Goal: Task Accomplishment & Management: Complete application form

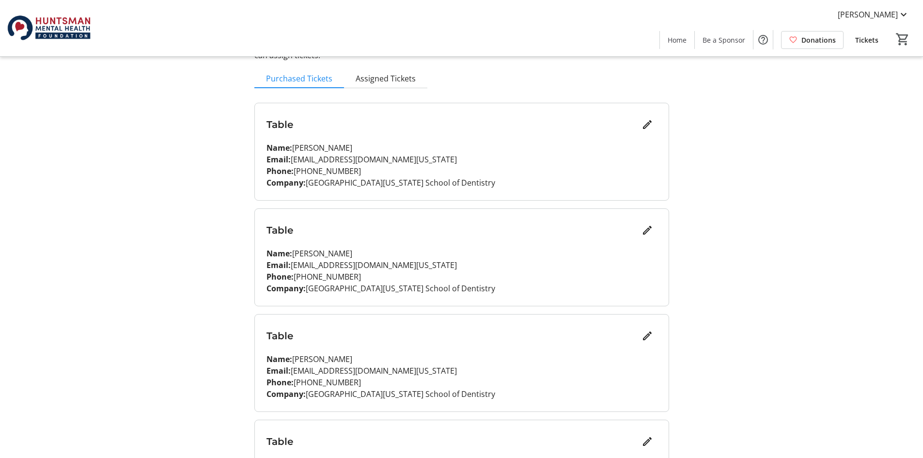
scroll to position [97, 0]
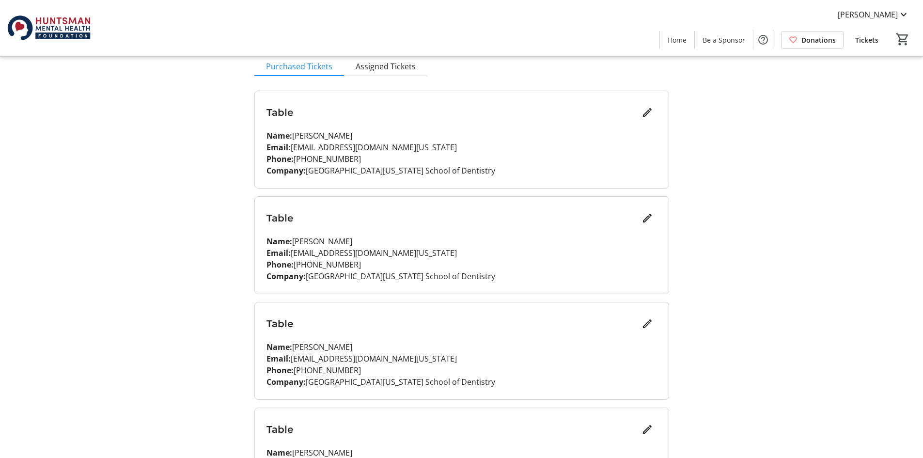
click at [648, 205] on div "Table Name: [PERSON_NAME] Email: [EMAIL_ADDRESS][DOMAIN_NAME][US_STATE] Phone: …" at bounding box center [462, 245] width 414 height 97
click at [648, 222] on mat-icon "Edit" at bounding box center [647, 218] width 12 height 12
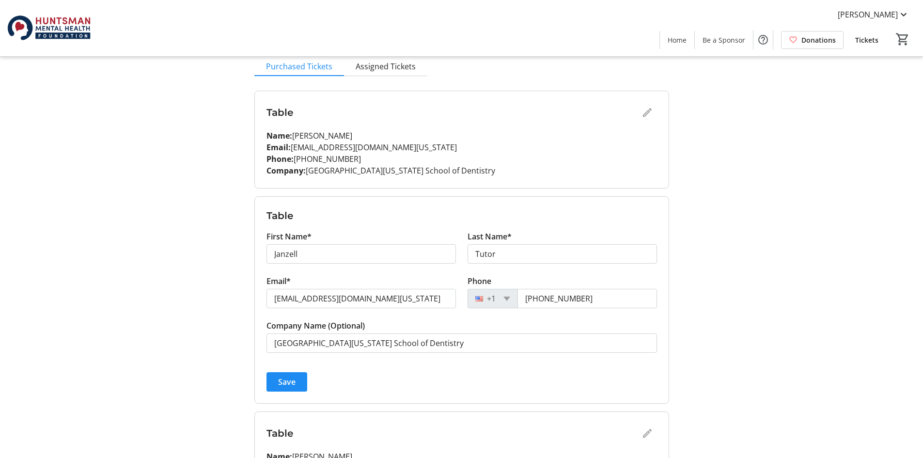
scroll to position [145, 0]
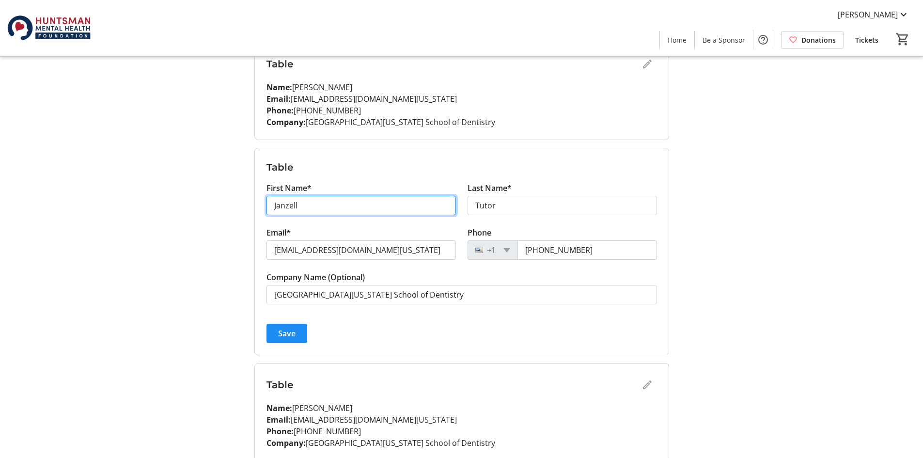
drag, startPoint x: 339, startPoint y: 209, endPoint x: 221, endPoint y: 208, distance: 117.7
type input "[PERSON_NAME]"
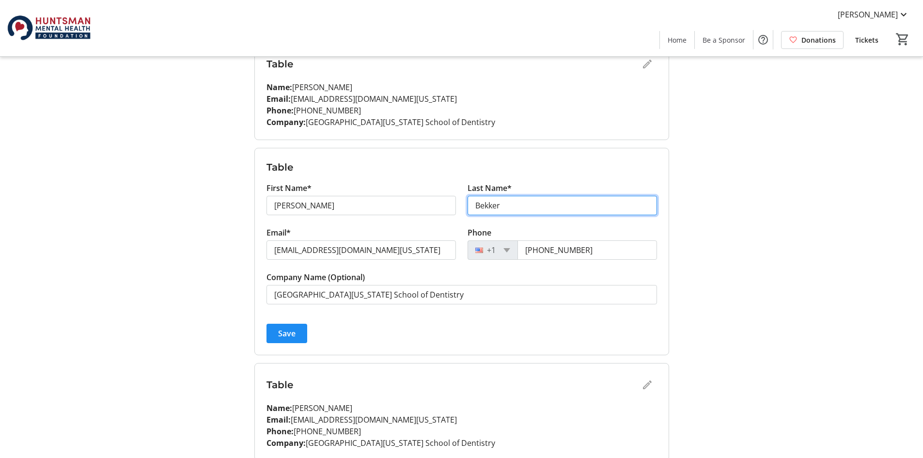
type input "Bekker"
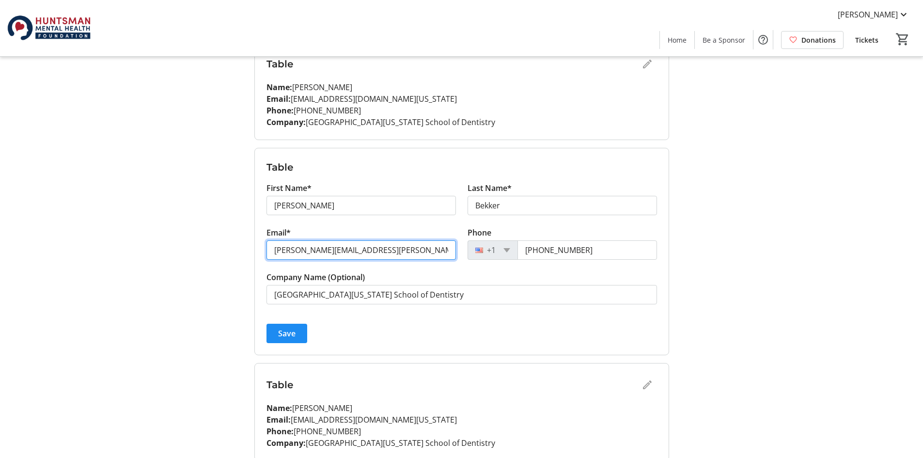
type input "[PERSON_NAME][EMAIL_ADDRESS][PERSON_NAME][DOMAIN_NAME][US_STATE]"
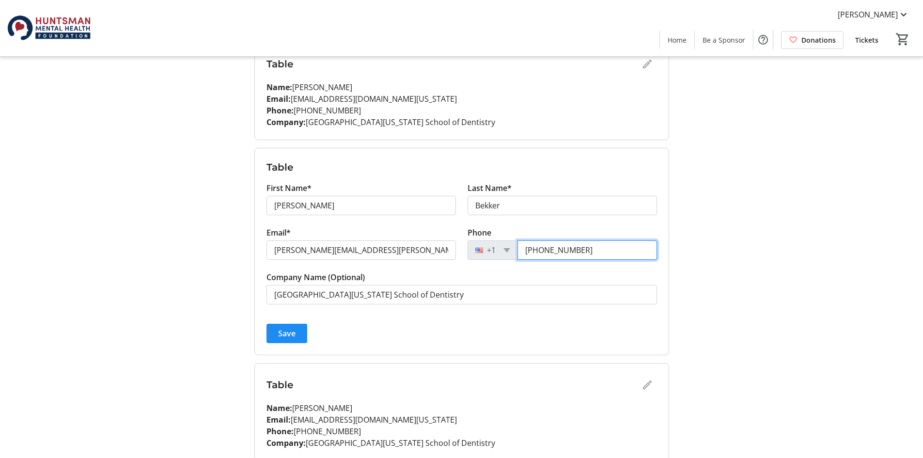
drag, startPoint x: 613, startPoint y: 248, endPoint x: 522, endPoint y: 257, distance: 91.9
click at [522, 257] on input "[PHONE_NUMBER]" at bounding box center [586, 249] width 139 height 19
paste input "05"
type input "[PHONE_NUMBER]"
click at [289, 338] on span "Save" at bounding box center [286, 333] width 17 height 12
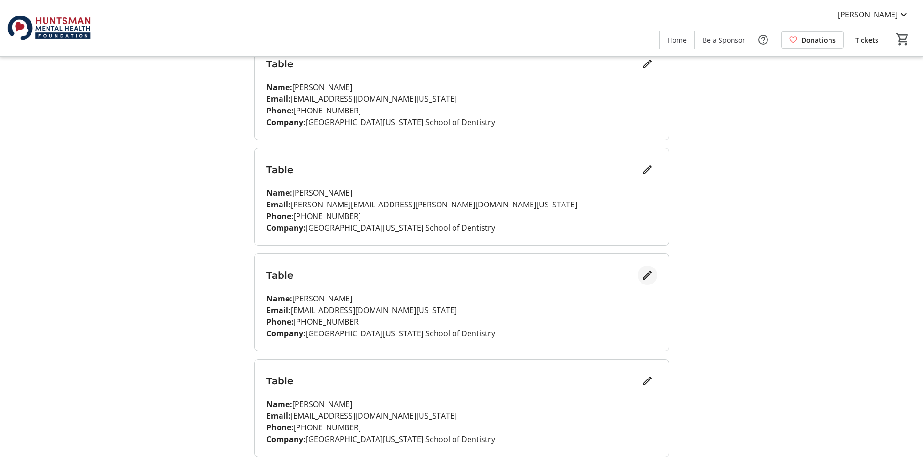
click at [649, 274] on mat-icon "Edit" at bounding box center [647, 275] width 12 height 12
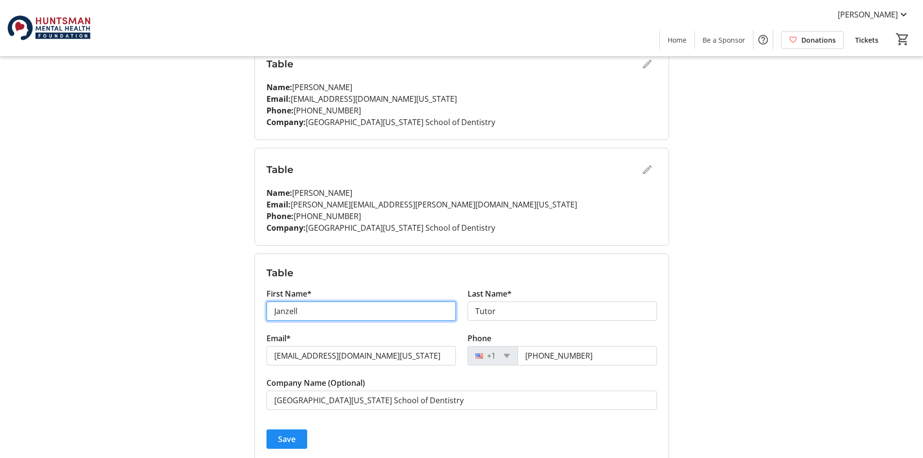
drag, startPoint x: 300, startPoint y: 305, endPoint x: 227, endPoint y: 300, distance: 73.8
type input "[PERSON_NAME]"
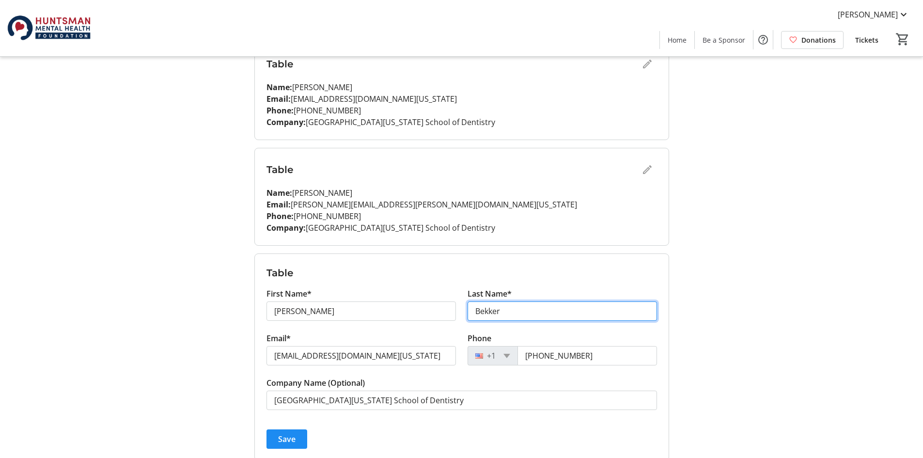
type input "Bekker"
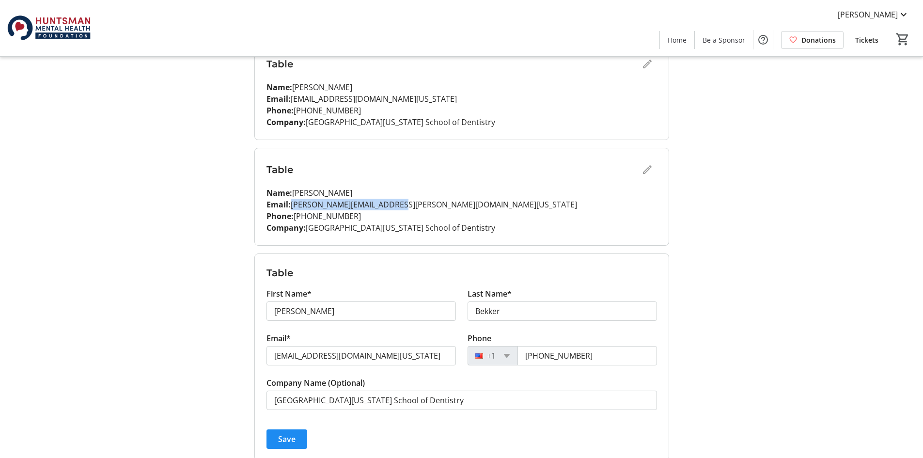
drag, startPoint x: 401, startPoint y: 204, endPoint x: 290, endPoint y: 210, distance: 111.0
click at [290, 210] on p "Email: [PERSON_NAME][EMAIL_ADDRESS][PERSON_NAME][DOMAIN_NAME][US_STATE]" at bounding box center [461, 205] width 390 height 12
copy p "[PERSON_NAME][EMAIL_ADDRESS][PERSON_NAME][DOMAIN_NAME][US_STATE]"
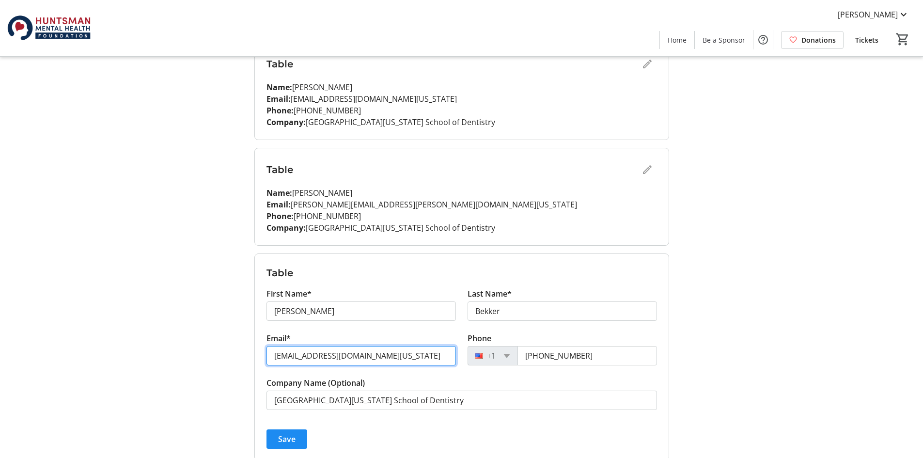
drag, startPoint x: 392, startPoint y: 357, endPoint x: 260, endPoint y: 361, distance: 132.8
click at [260, 361] on form "Table First Name* [PERSON_NAME] Last Name* [PERSON_NAME] Email* [EMAIL_ADDRESS]…" at bounding box center [462, 357] width 414 height 206
paste input "mes.bekke"
type input "[PERSON_NAME][EMAIL_ADDRESS][PERSON_NAME][DOMAIN_NAME][US_STATE]"
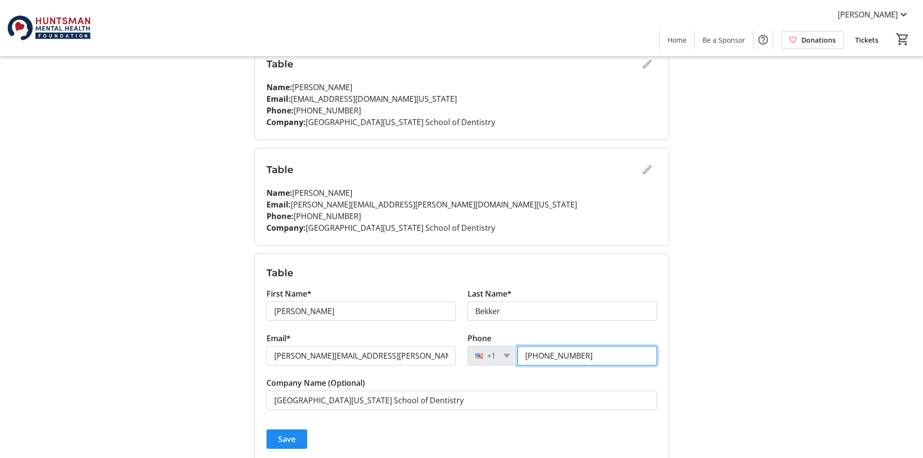
drag, startPoint x: 593, startPoint y: 358, endPoint x: 509, endPoint y: 364, distance: 84.5
click at [509, 364] on div "[PHONE_NUMBER]" at bounding box center [561, 355] width 189 height 19
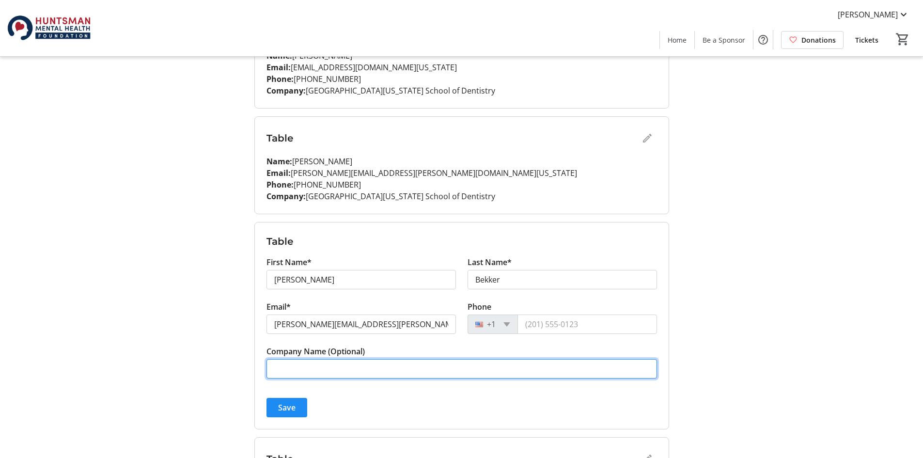
scroll to position [194, 0]
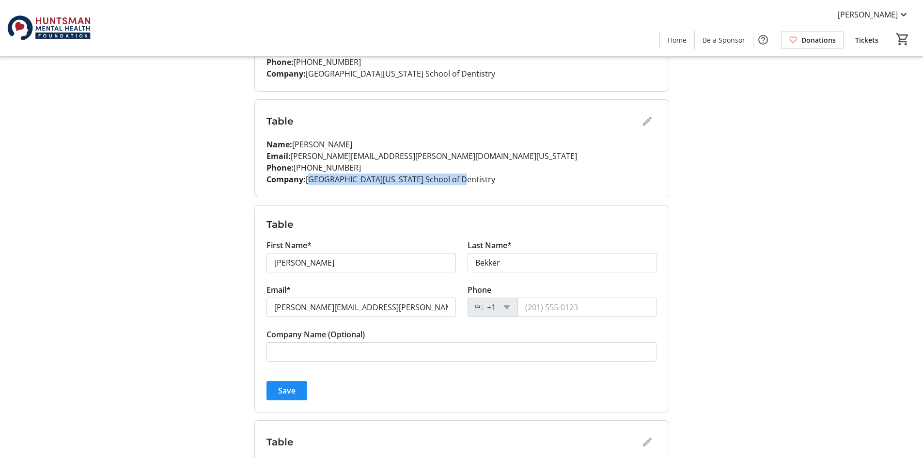
drag, startPoint x: 455, startPoint y: 182, endPoint x: 308, endPoint y: 189, distance: 147.4
click at [308, 189] on div "Table Name: [PERSON_NAME] Email: [PERSON_NAME][EMAIL_ADDRESS][PERSON_NAME][DOMA…" at bounding box center [462, 148] width 414 height 97
click at [280, 387] on span "Save" at bounding box center [286, 391] width 17 height 12
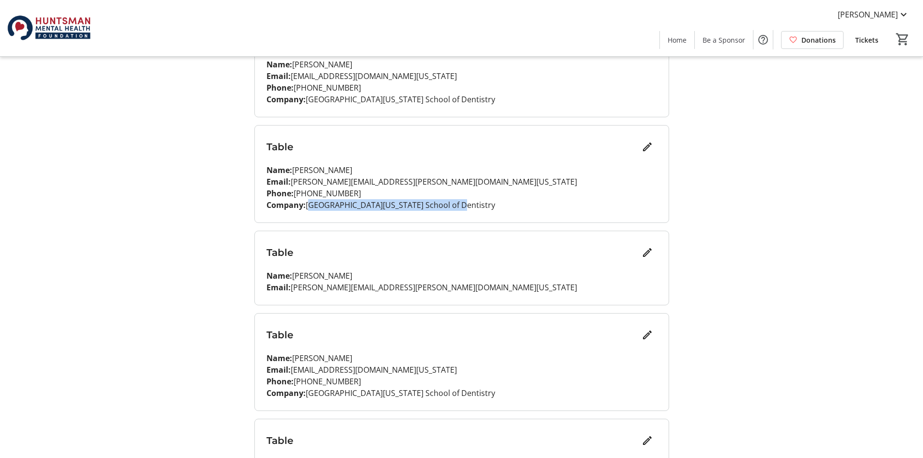
scroll to position [145, 0]
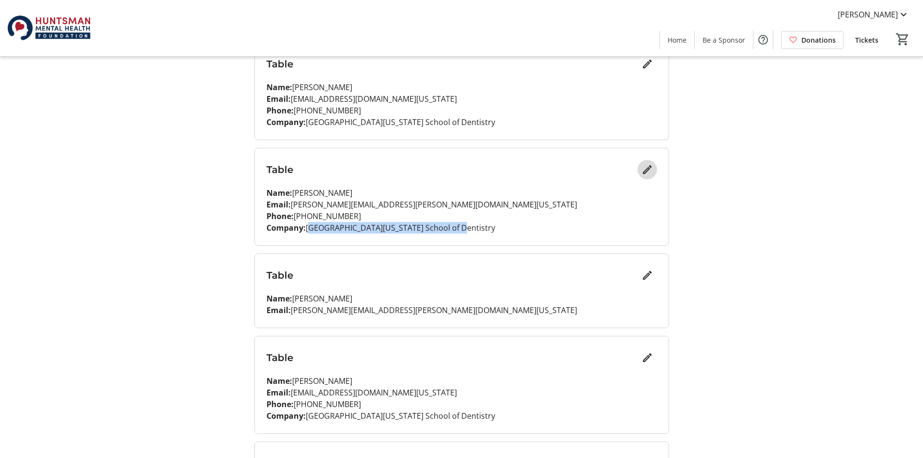
click at [645, 177] on span "Edit" at bounding box center [646, 169] width 19 height 19
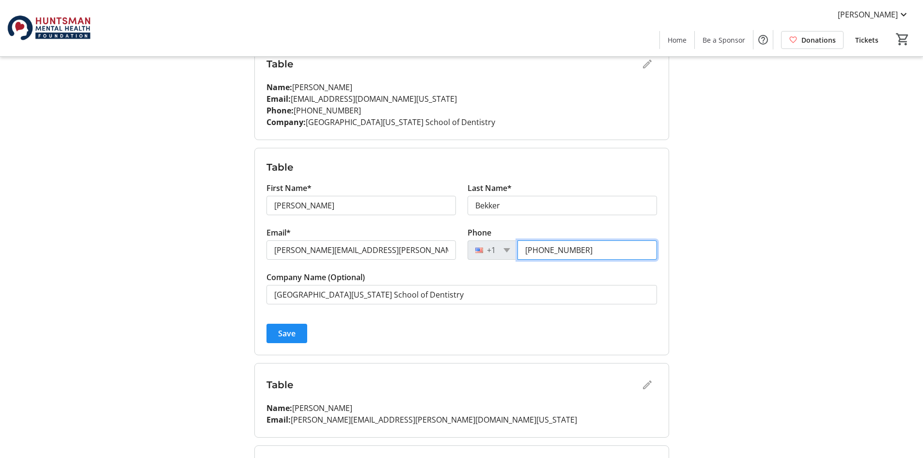
drag, startPoint x: 553, startPoint y: 248, endPoint x: 498, endPoint y: 248, distance: 54.7
click at [498, 248] on div "[PHONE_NUMBER]" at bounding box center [561, 249] width 189 height 19
type input "[PHONE_NUMBER]"
drag, startPoint x: 619, startPoint y: 251, endPoint x: 514, endPoint y: 261, distance: 105.5
click at [514, 261] on tr-form-field "Phone [PHONE_NUMBER]" at bounding box center [561, 249] width 189 height 45
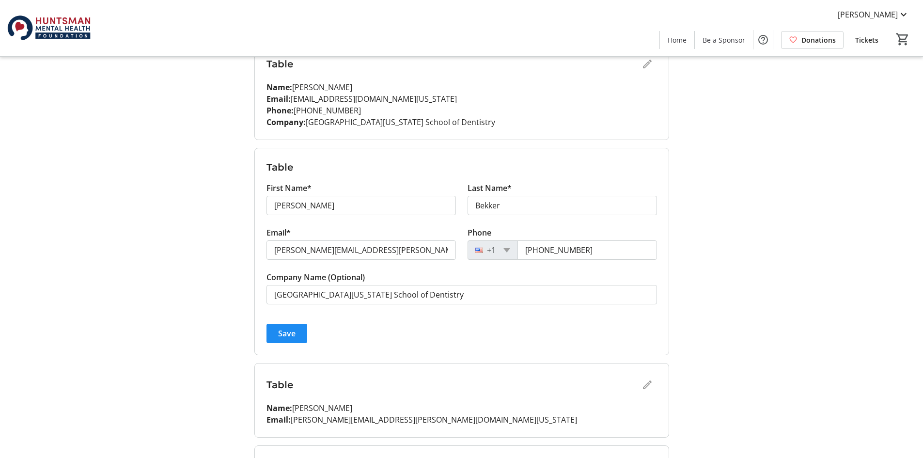
click at [643, 387] on div "Table" at bounding box center [461, 384] width 390 height 19
click at [281, 329] on span "Save" at bounding box center [286, 333] width 17 height 12
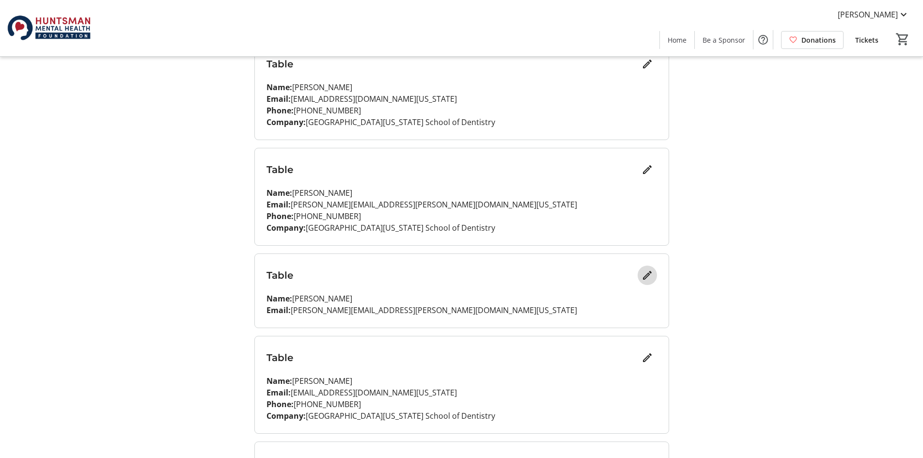
click at [643, 277] on mat-icon "Edit" at bounding box center [647, 275] width 12 height 12
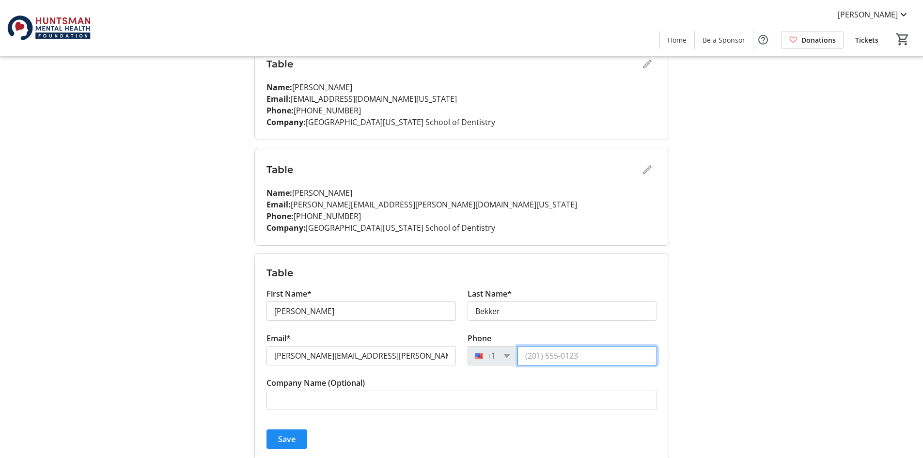
click at [576, 353] on input "Phone" at bounding box center [586, 355] width 139 height 19
paste input "[PHONE_NUMBER]"
type input "[PHONE_NUMBER]"
click at [291, 442] on span "Save" at bounding box center [286, 439] width 17 height 12
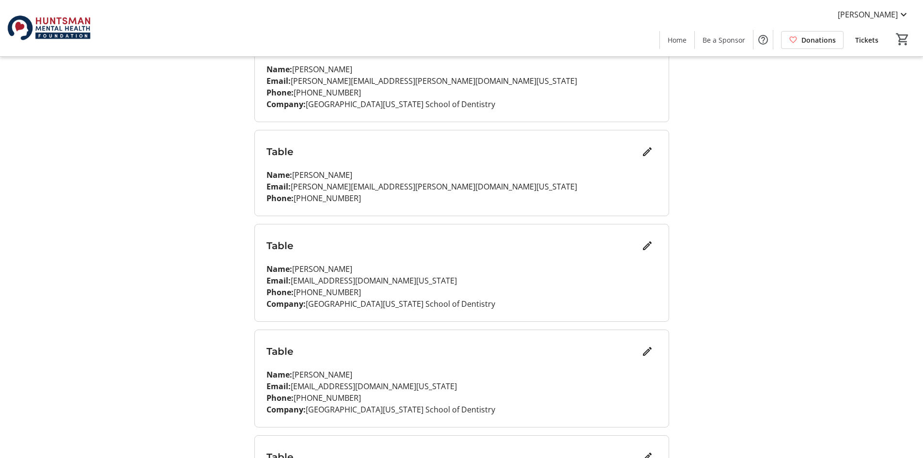
scroll to position [291, 0]
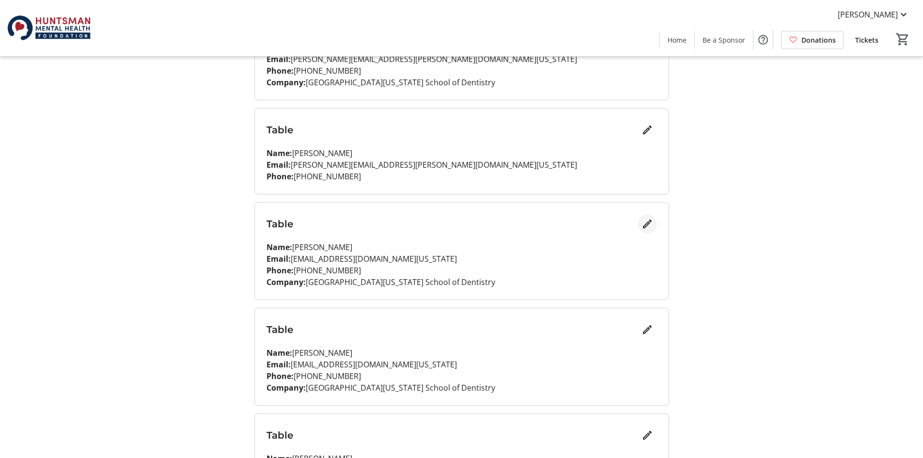
click at [645, 229] on mat-icon "Edit" at bounding box center [647, 224] width 12 height 12
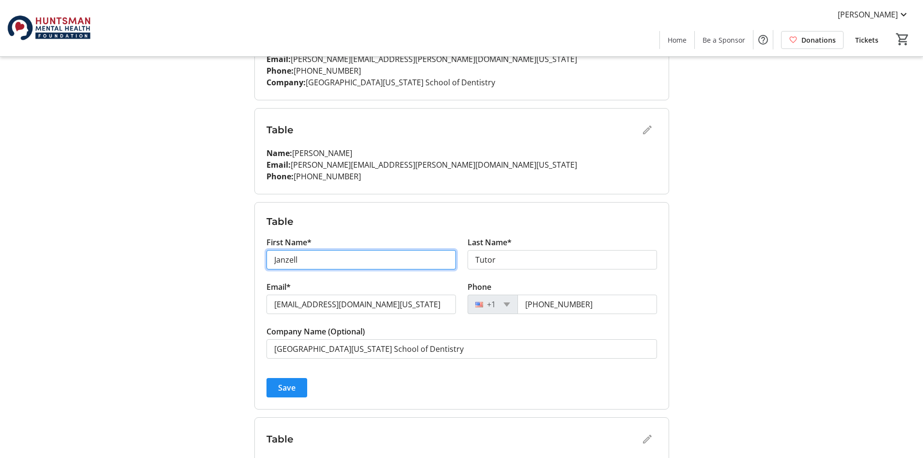
drag, startPoint x: 336, startPoint y: 266, endPoint x: 227, endPoint y: 266, distance: 109.0
click at [227, 266] on div "My Event Tickets Here you can enter guest details for each ticket. Purchased ti…" at bounding box center [461, 395] width 639 height 1372
click at [399, 252] on input "Janzell" at bounding box center [360, 259] width 189 height 19
drag, startPoint x: 368, startPoint y: 264, endPoint x: 133, endPoint y: 248, distance: 235.0
click at [133, 248] on tr-design-standard-layout-narrow "My Event Tickets Here you can enter guest details for each ticket. Purchased ti…" at bounding box center [461, 395] width 923 height 1372
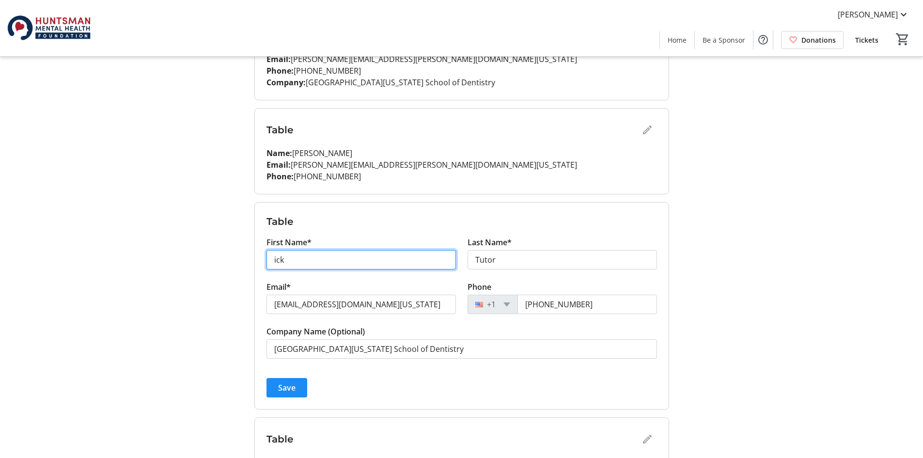
type input "ick"
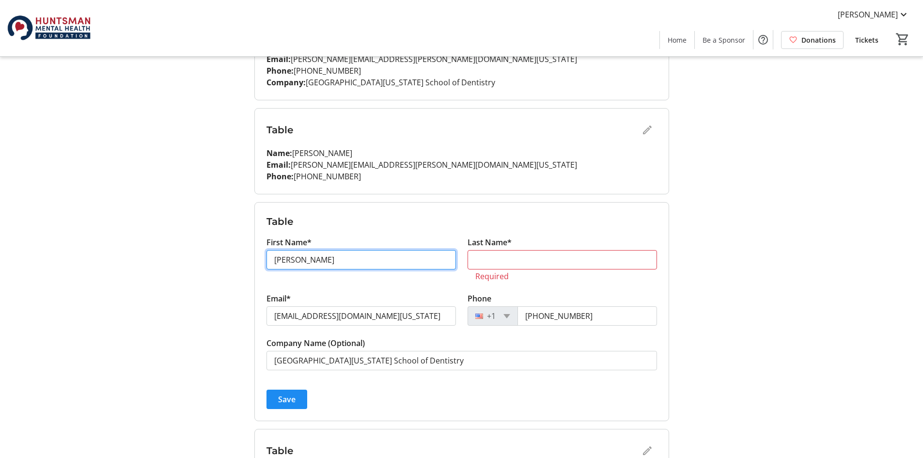
type input "[PERSON_NAME]"
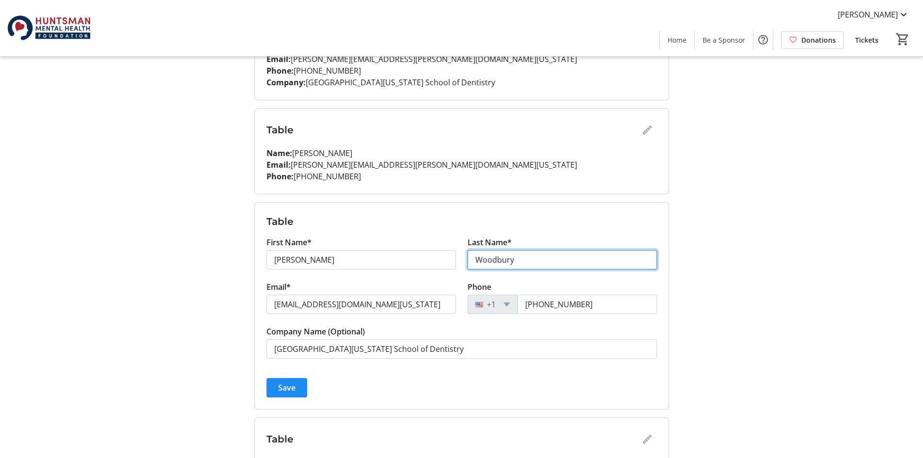
type input "Woodbury"
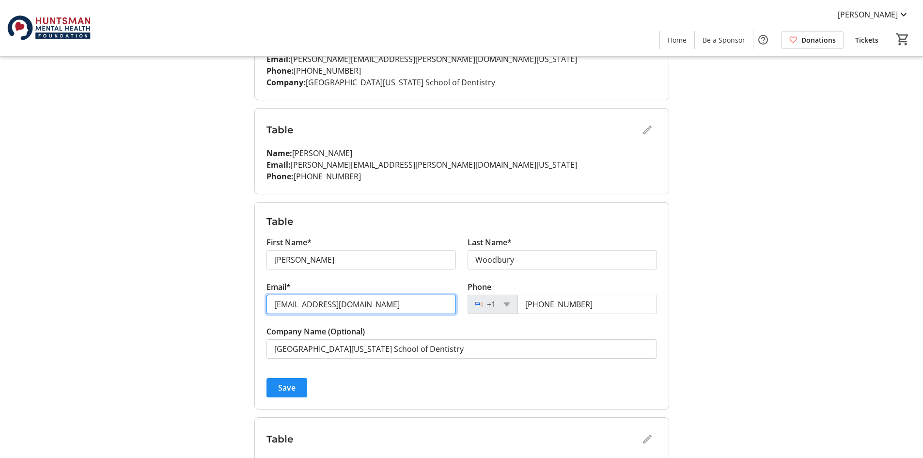
type input "[EMAIL_ADDRESS][DOMAIN_NAME]"
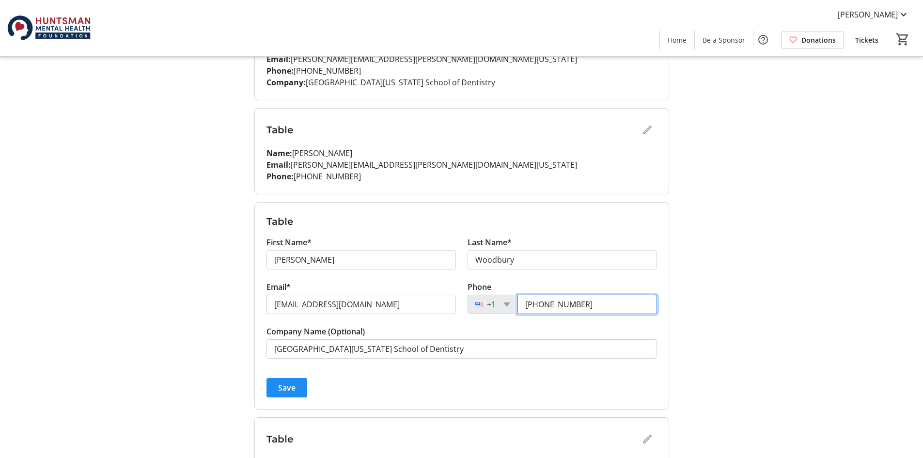
type input "[PHONE_NUMBER]"
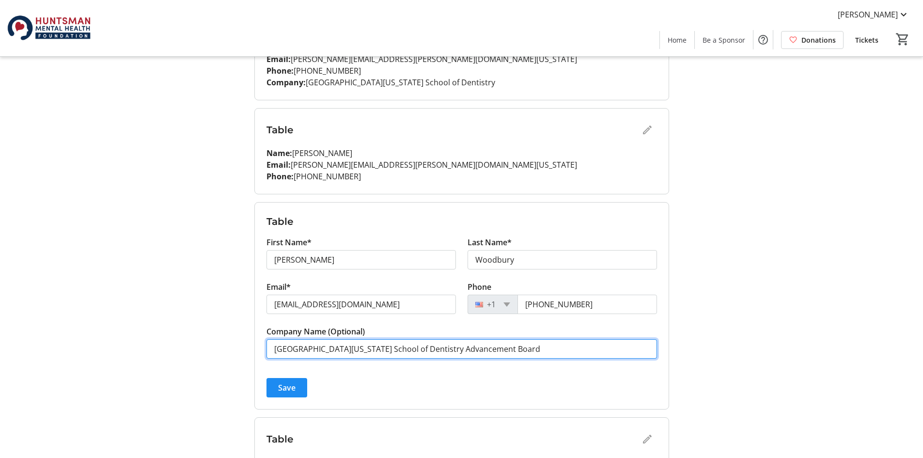
drag, startPoint x: 499, startPoint y: 342, endPoint x: 411, endPoint y: 352, distance: 88.7
click at [411, 352] on input "[GEOGRAPHIC_DATA][US_STATE] School of Dentistry Advancement Board" at bounding box center [461, 348] width 390 height 19
type input "[GEOGRAPHIC_DATA][US_STATE] School of Dentistry"
drag, startPoint x: 430, startPoint y: 345, endPoint x: 239, endPoint y: 353, distance: 190.5
click at [239, 353] on div "My Event Tickets Here you can enter guest details for each ticket. Purchased ti…" at bounding box center [461, 395] width 639 height 1372
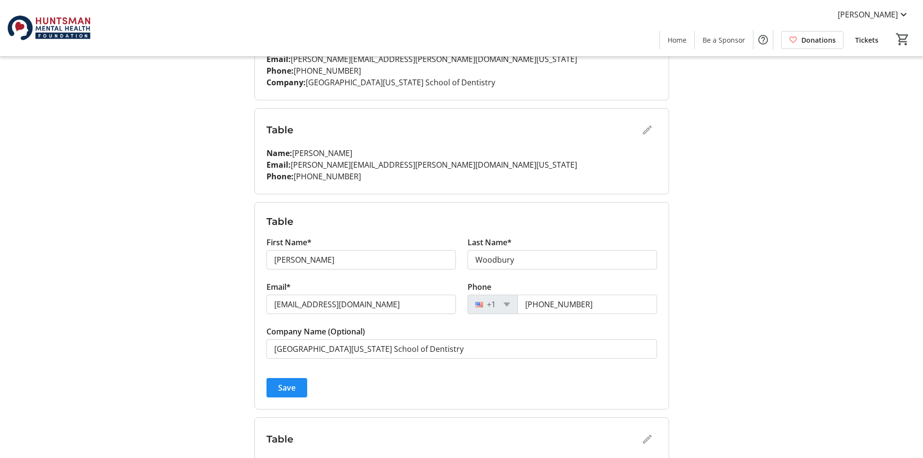
click at [650, 128] on div "Table" at bounding box center [461, 129] width 390 height 19
click at [279, 383] on span "Save" at bounding box center [286, 388] width 17 height 12
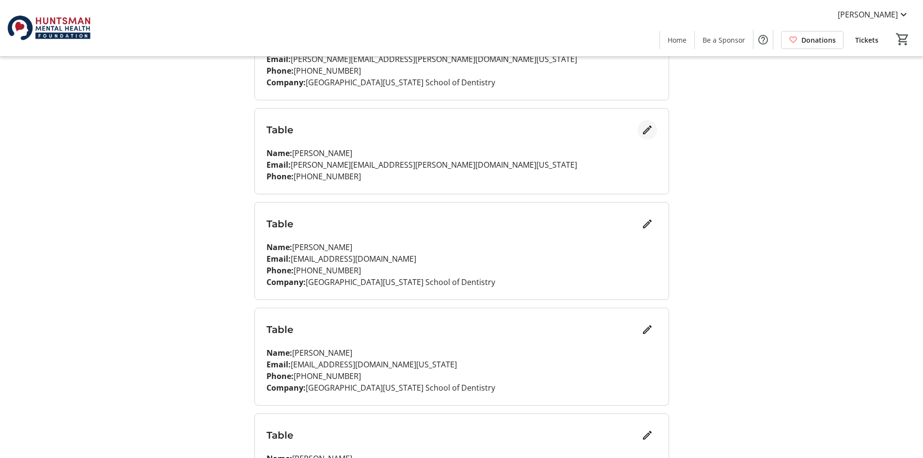
click at [649, 133] on mat-icon "Edit" at bounding box center [647, 130] width 12 height 12
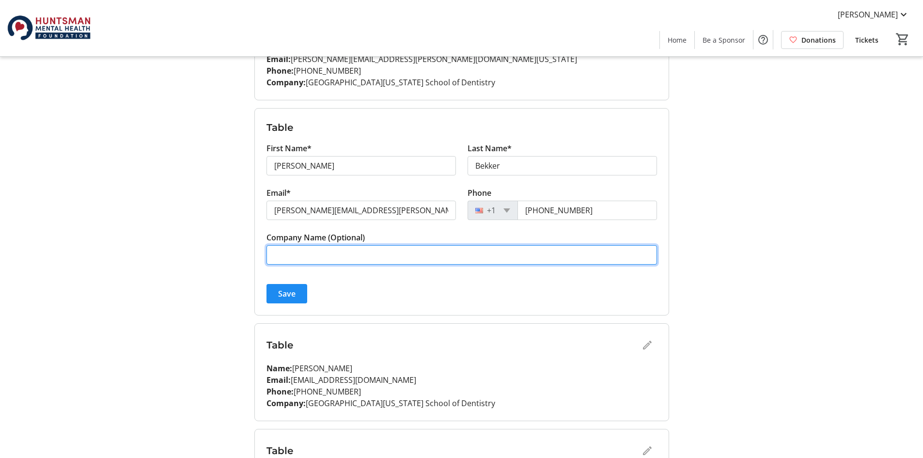
click at [377, 257] on input "Company Name (Optional)" at bounding box center [461, 254] width 390 height 19
paste input "[GEOGRAPHIC_DATA][US_STATE] School of Dentistry"
type input "[GEOGRAPHIC_DATA][US_STATE] School of Dentistry"
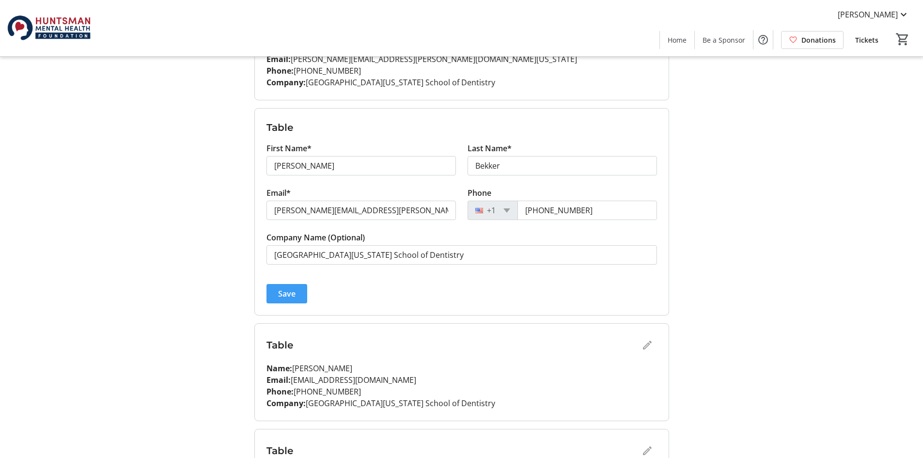
click at [286, 288] on span "Save" at bounding box center [286, 294] width 17 height 12
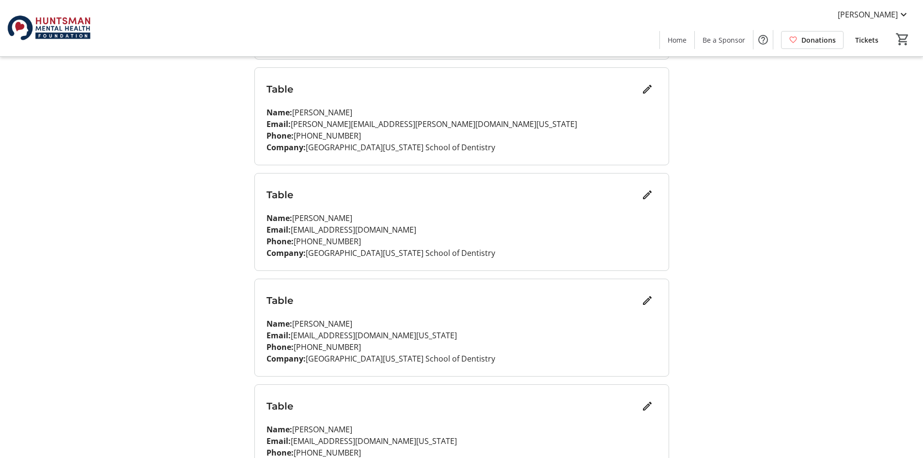
scroll to position [387, 0]
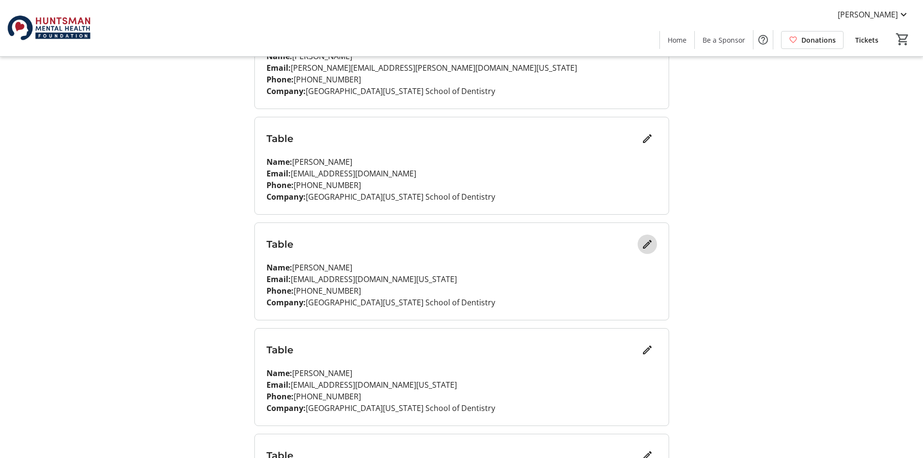
click at [648, 242] on mat-icon "Edit" at bounding box center [647, 244] width 12 height 12
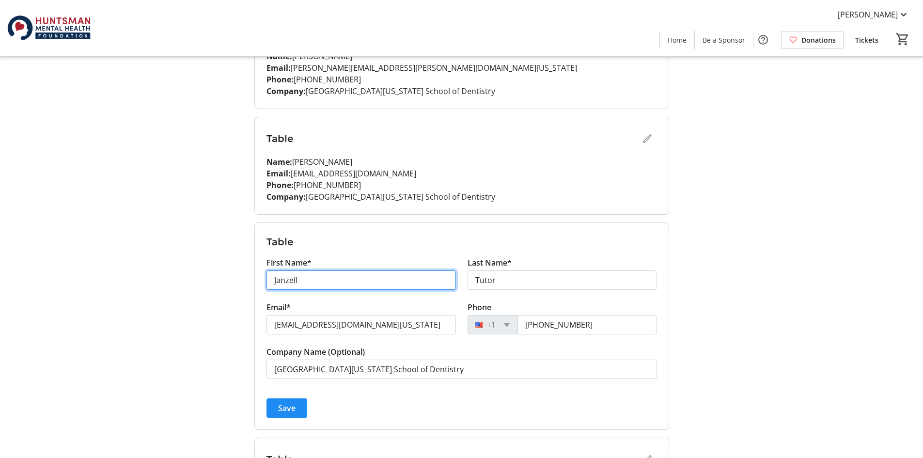
drag, startPoint x: 345, startPoint y: 284, endPoint x: 206, endPoint y: 282, distance: 139.0
click at [206, 282] on div "My Event Tickets Here you can enter guest details for each ticket. Purchased ti…" at bounding box center [461, 305] width 639 height 1384
type input "[PERSON_NAME]"
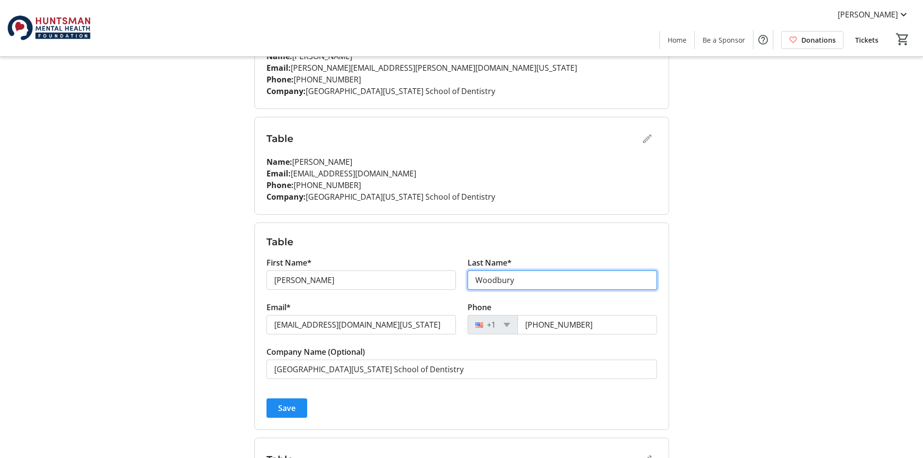
type input "Woodbury"
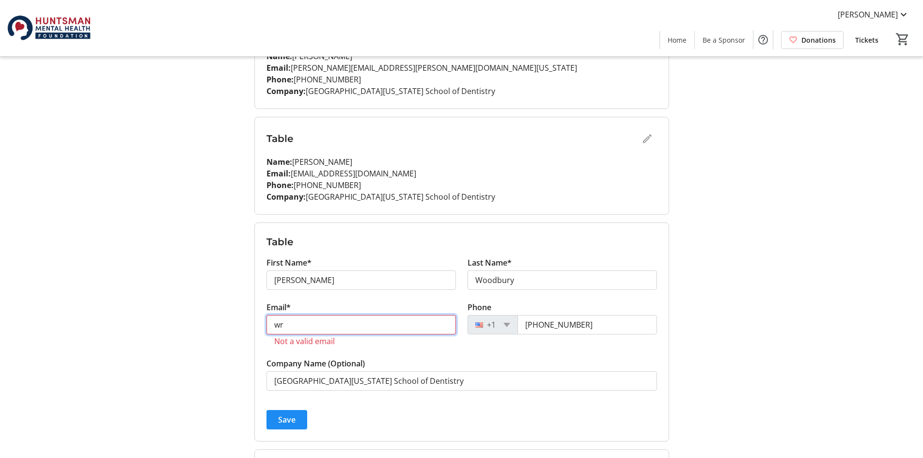
type input "[EMAIL_ADDRESS][DOMAIN_NAME]"
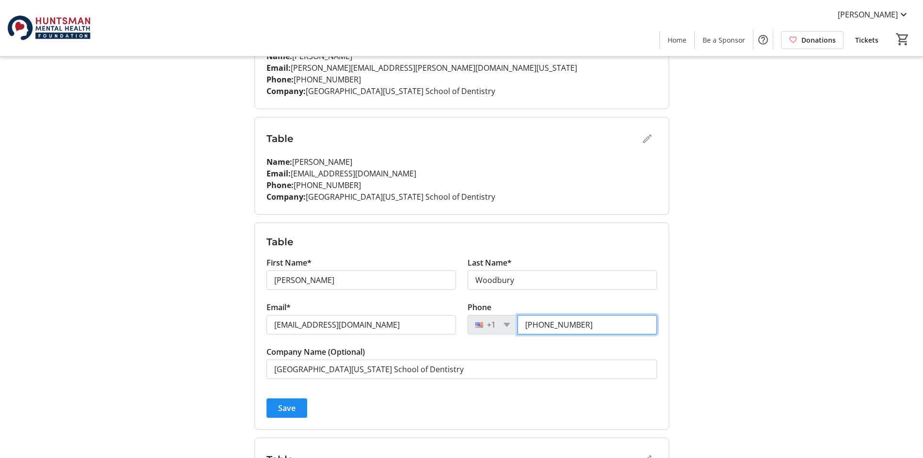
type input "[PHONE_NUMBER]"
click at [289, 402] on span "Save" at bounding box center [286, 408] width 17 height 12
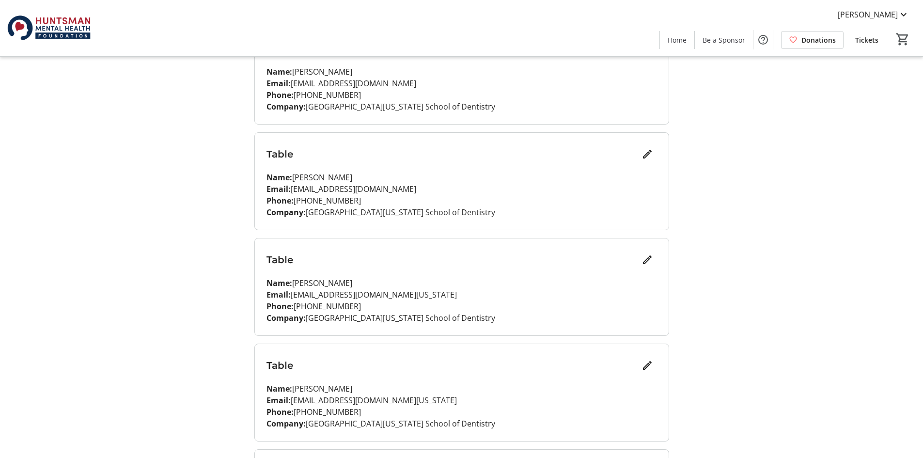
scroll to position [484, 0]
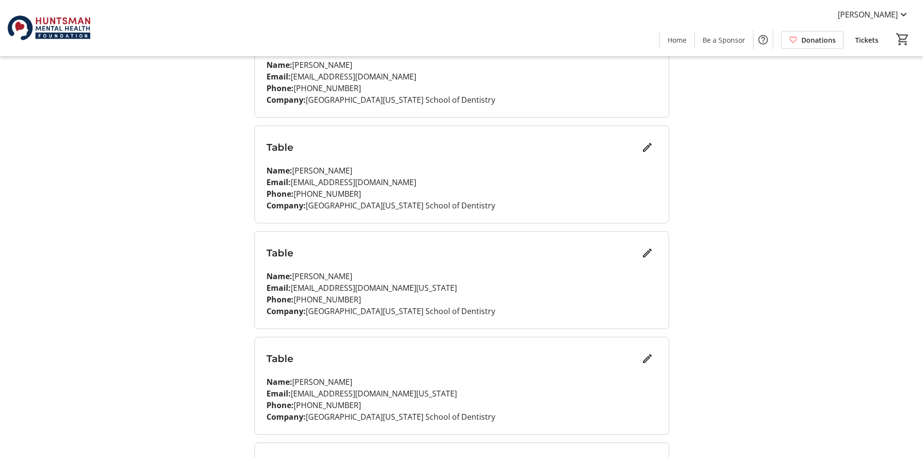
click at [662, 246] on div "Table Name: [PERSON_NAME] Email: [EMAIL_ADDRESS][DOMAIN_NAME][US_STATE] Phone: …" at bounding box center [462, 280] width 414 height 97
click at [652, 250] on mat-icon "Edit" at bounding box center [647, 253] width 12 height 12
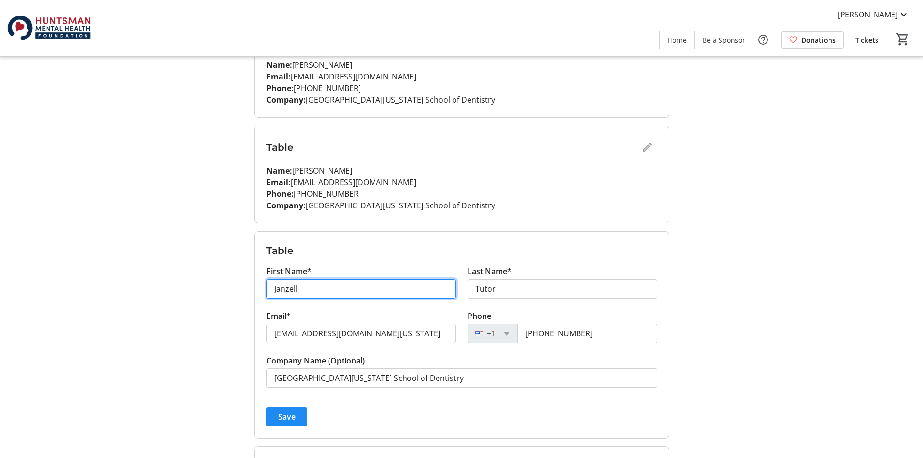
drag, startPoint x: 370, startPoint y: 287, endPoint x: 236, endPoint y: 284, distance: 133.7
click at [236, 284] on div "My Event Tickets Here you can enter guest details for each ticket. Purchased ti…" at bounding box center [461, 208] width 639 height 1384
type input "[PERSON_NAME]"
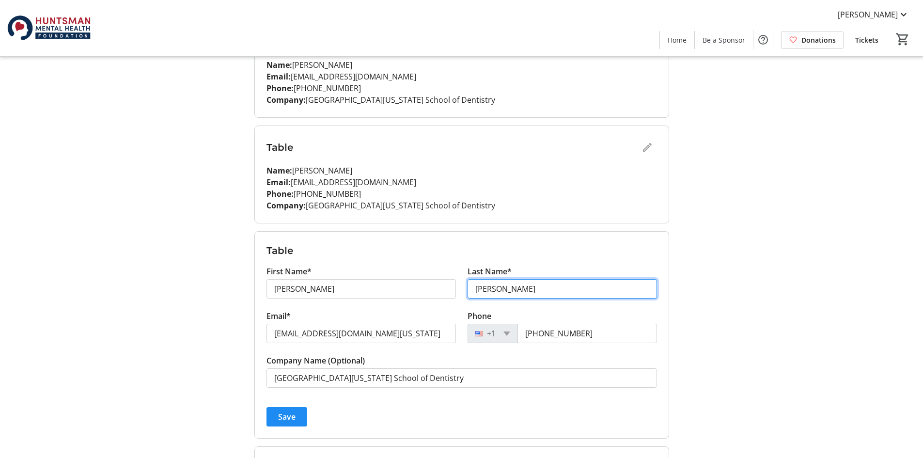
type input "[PERSON_NAME]"
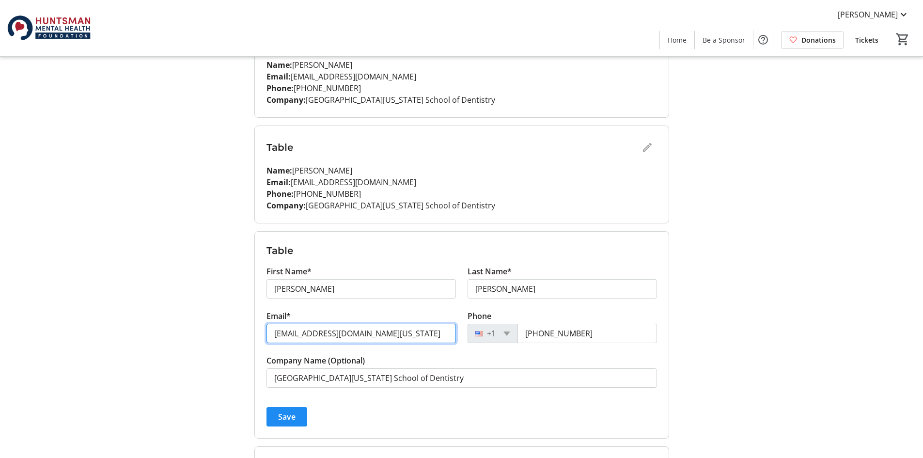
click at [383, 339] on input "[EMAIL_ADDRESS][DOMAIN_NAME][US_STATE]" at bounding box center [360, 333] width 189 height 19
drag, startPoint x: 396, startPoint y: 337, endPoint x: 259, endPoint y: 324, distance: 137.7
click at [259, 324] on form "Table First Name* [PERSON_NAME] Last Name* [PERSON_NAME] Email* [EMAIL_ADDRESS]…" at bounding box center [462, 335] width 414 height 206
type input "[EMAIL_ADDRESS][PERSON_NAME][DOMAIN_NAME]"
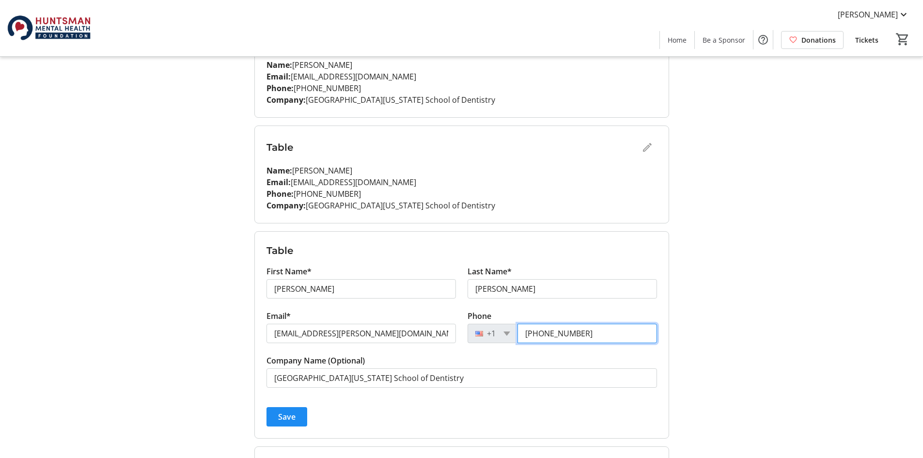
type input "[PHONE_NUMBER]"
click at [288, 415] on span "Save" at bounding box center [286, 417] width 17 height 12
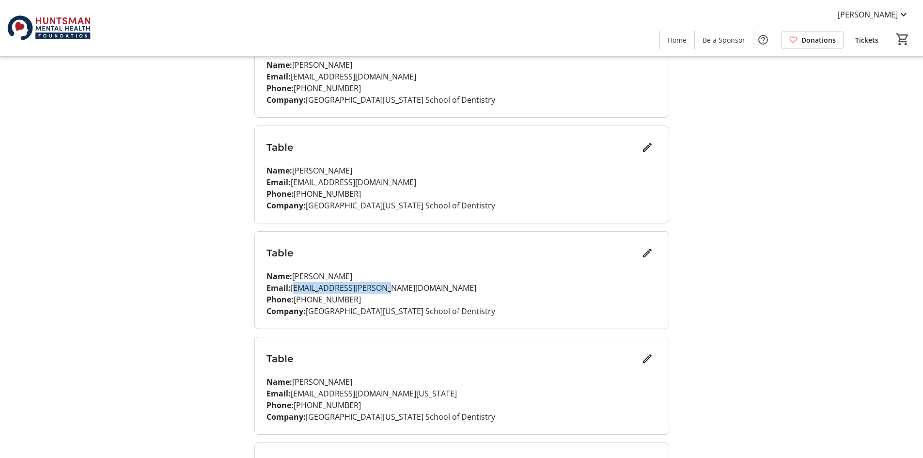
drag, startPoint x: 389, startPoint y: 288, endPoint x: 294, endPoint y: 293, distance: 95.5
click at [294, 293] on p "Email: [EMAIL_ADDRESS][PERSON_NAME][DOMAIN_NAME]" at bounding box center [461, 288] width 390 height 12
copy p "[EMAIL_ADDRESS][PERSON_NAME][DOMAIN_NAME]"
click at [643, 363] on mat-icon "Edit" at bounding box center [647, 359] width 12 height 12
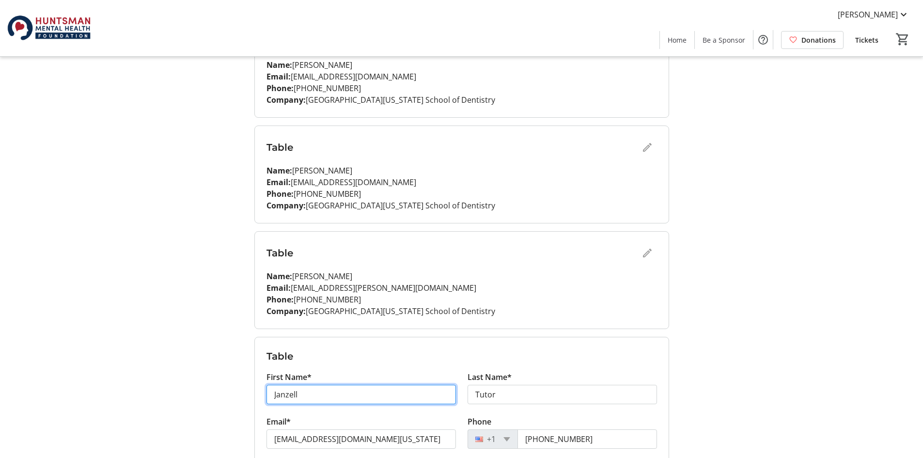
drag, startPoint x: 353, startPoint y: 390, endPoint x: 233, endPoint y: 395, distance: 119.7
click at [233, 395] on div "My Event Tickets Here you can enter guest details for each ticket. Purchased ti…" at bounding box center [461, 208] width 639 height 1384
type input "Mark"
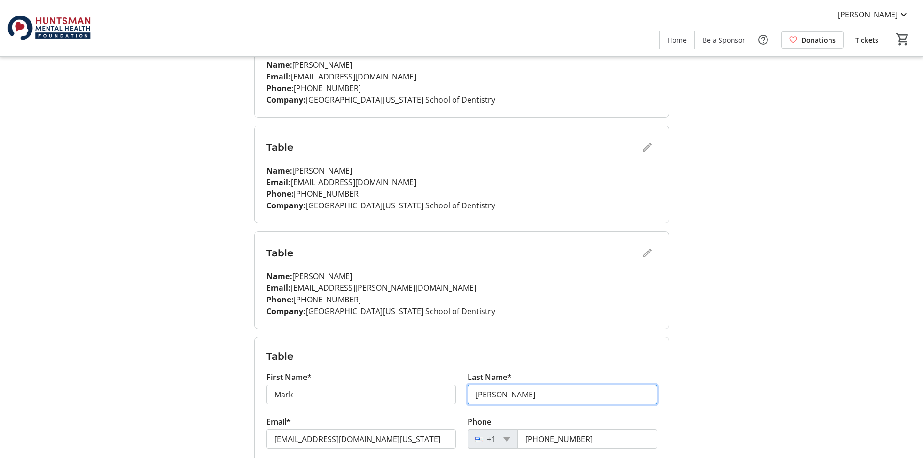
type input "[PERSON_NAME]"
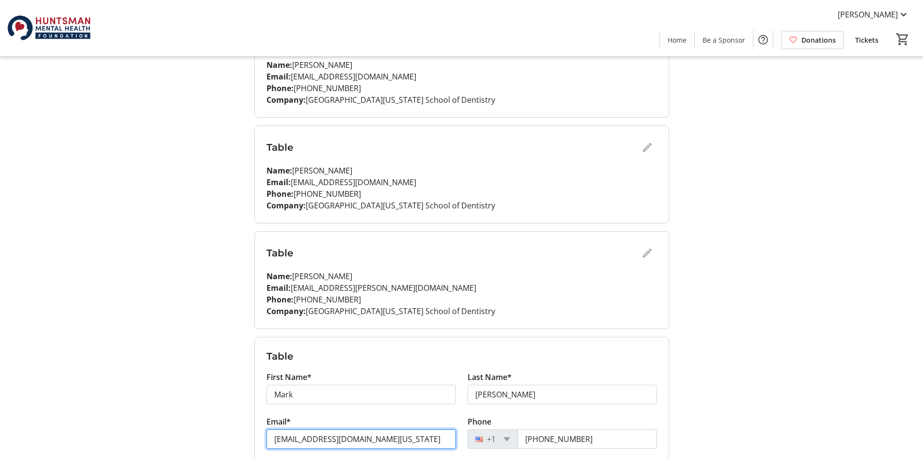
paste input "[EMAIL_ADDRESS][PERSON_NAME][DOMAIN_NAME]"
type input "[EMAIL_ADDRESS][PERSON_NAME][DOMAIN_NAME]"
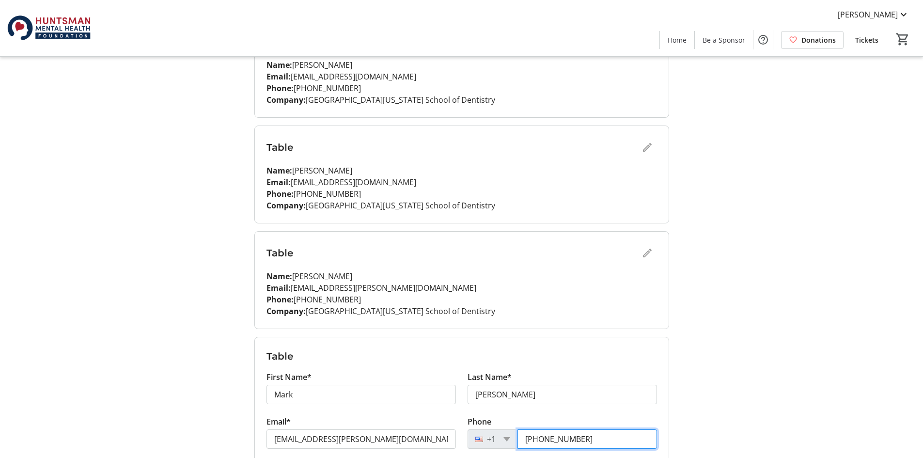
type input "[PHONE_NUMBER]"
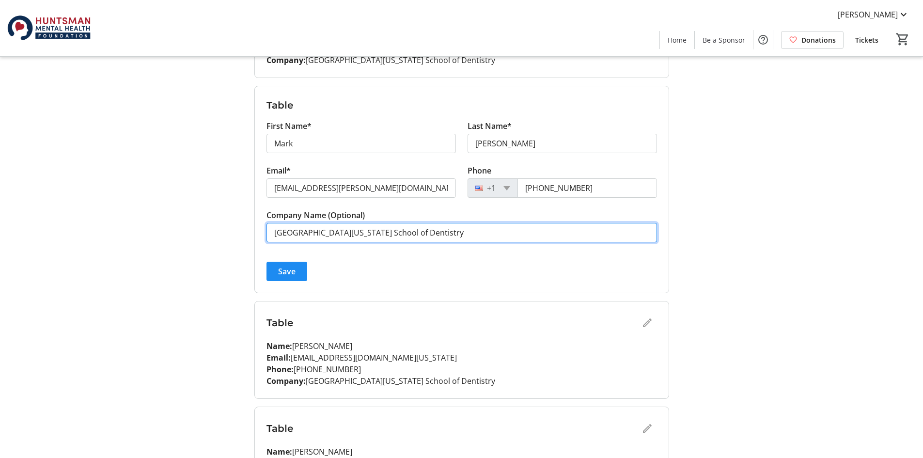
scroll to position [739, 0]
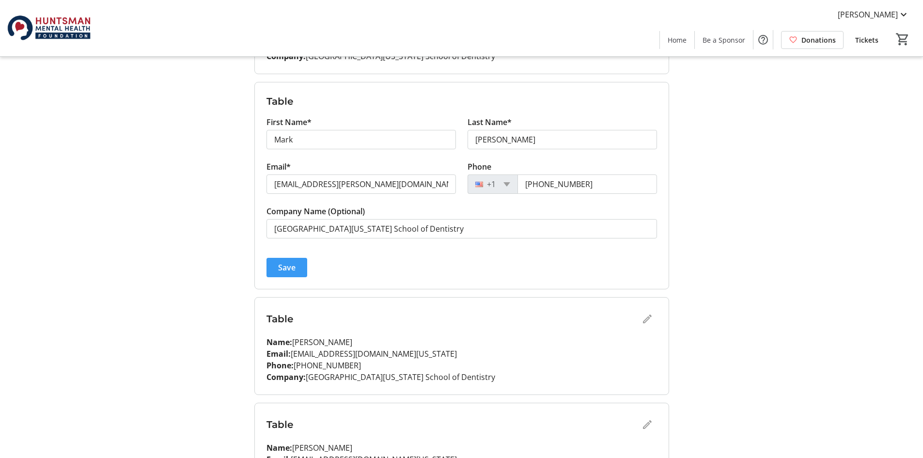
click at [281, 266] on span "Save" at bounding box center [286, 268] width 17 height 12
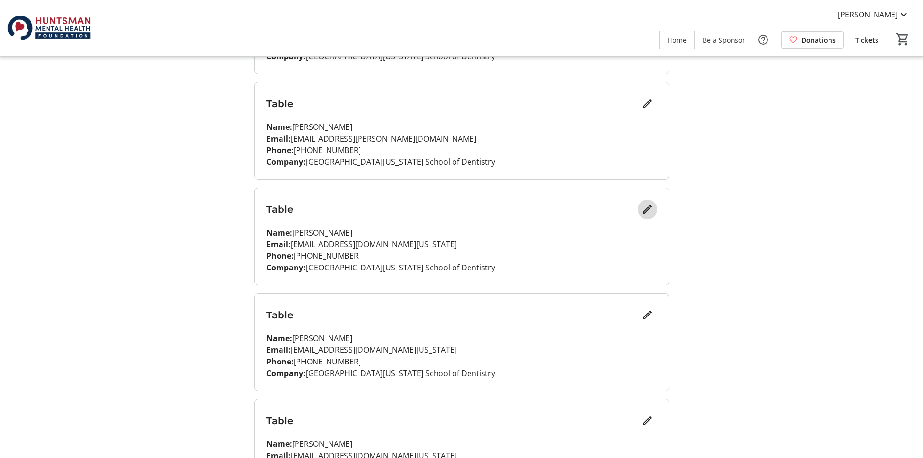
click at [652, 212] on mat-icon "Edit" at bounding box center [647, 209] width 12 height 12
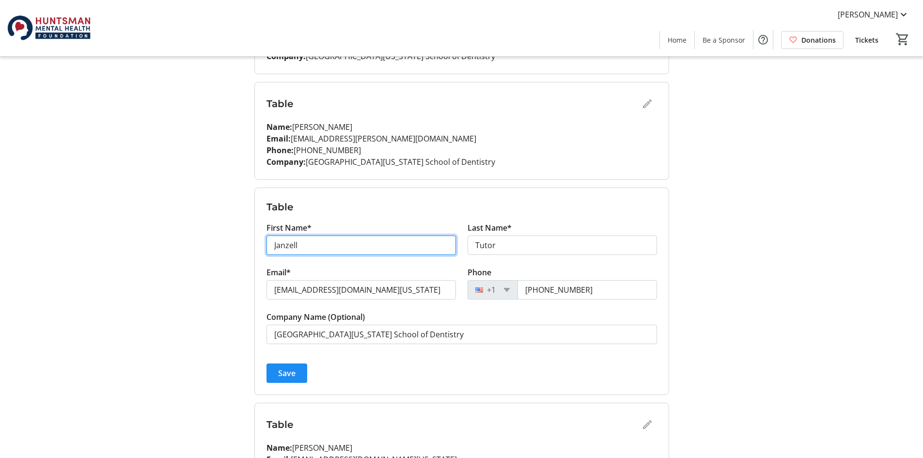
drag, startPoint x: 369, startPoint y: 250, endPoint x: 192, endPoint y: 232, distance: 178.2
type input "[PERSON_NAME]"
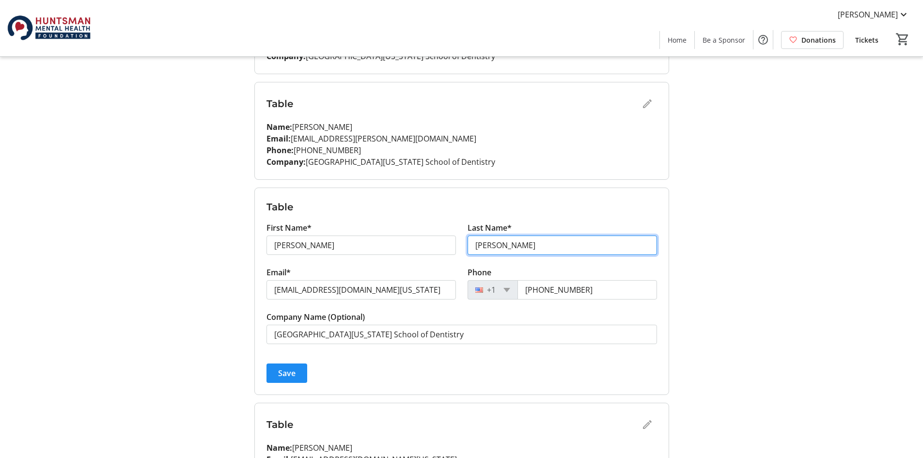
type input "[PERSON_NAME]"
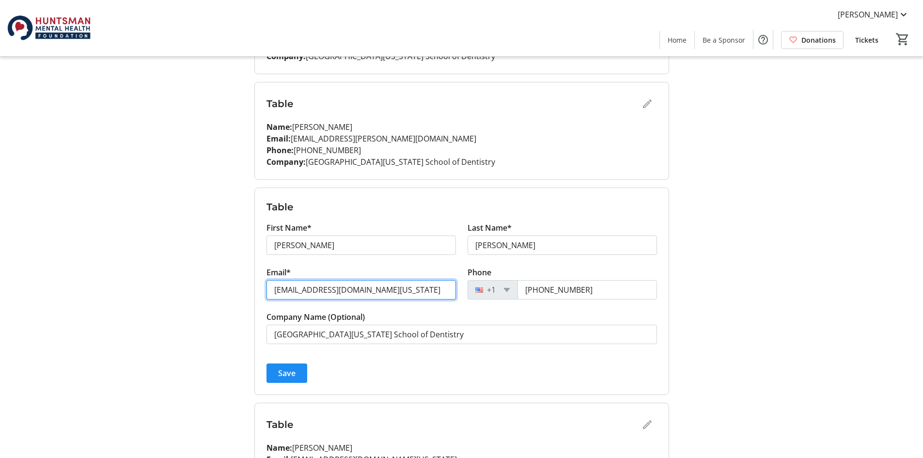
click at [408, 292] on input "[EMAIL_ADDRESS][DOMAIN_NAME][US_STATE]" at bounding box center [360, 289] width 189 height 19
drag, startPoint x: 408, startPoint y: 292, endPoint x: 193, endPoint y: 297, distance: 215.1
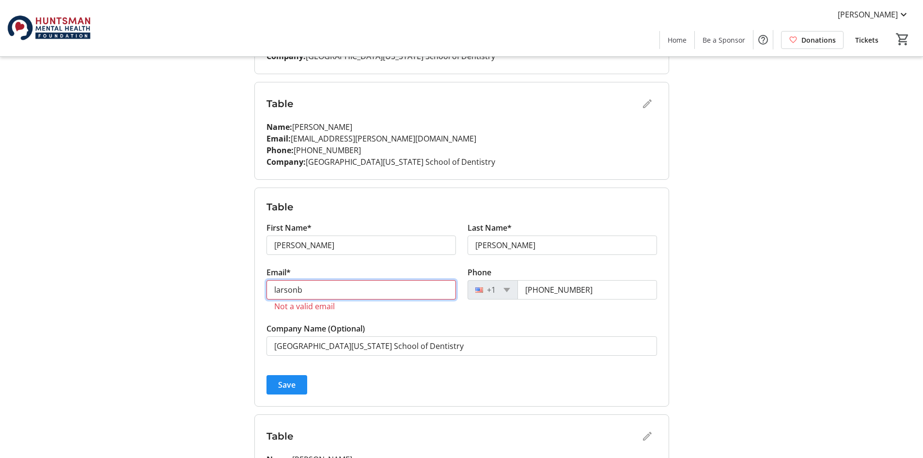
type input "[EMAIL_ADDRESS][DOMAIN_NAME]"
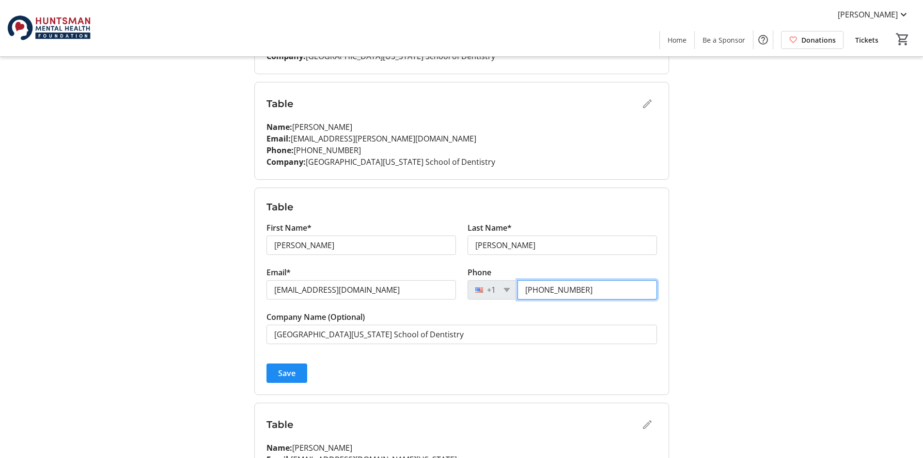
type input "[PHONE_NUMBER]"
click at [275, 374] on span "submit" at bounding box center [286, 372] width 41 height 23
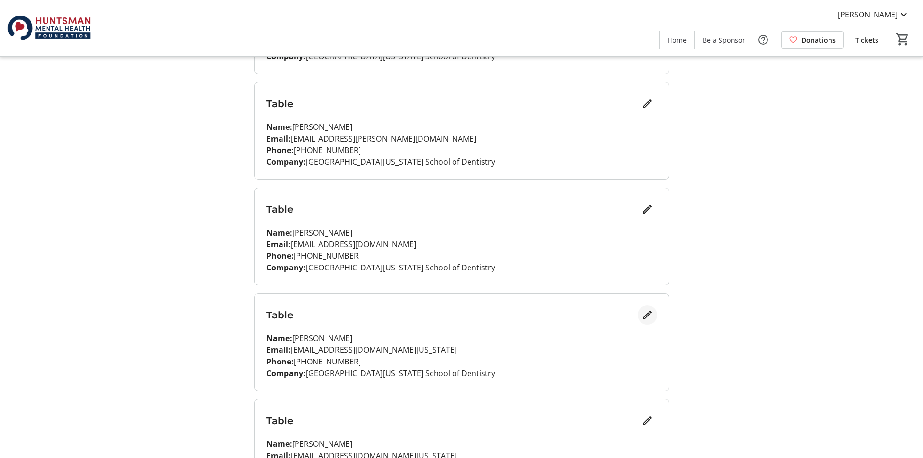
click at [646, 316] on mat-icon "Edit" at bounding box center [647, 315] width 12 height 12
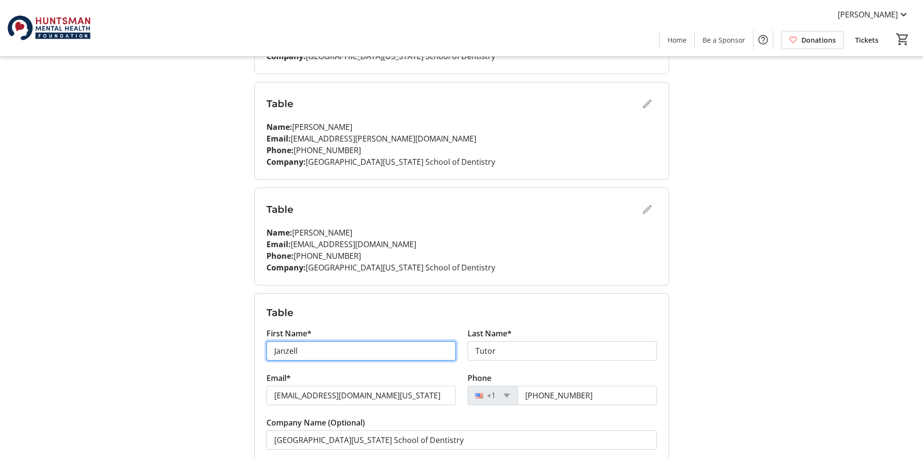
drag, startPoint x: 322, startPoint y: 352, endPoint x: 183, endPoint y: 352, distance: 139.5
type input "[PERSON_NAME]"
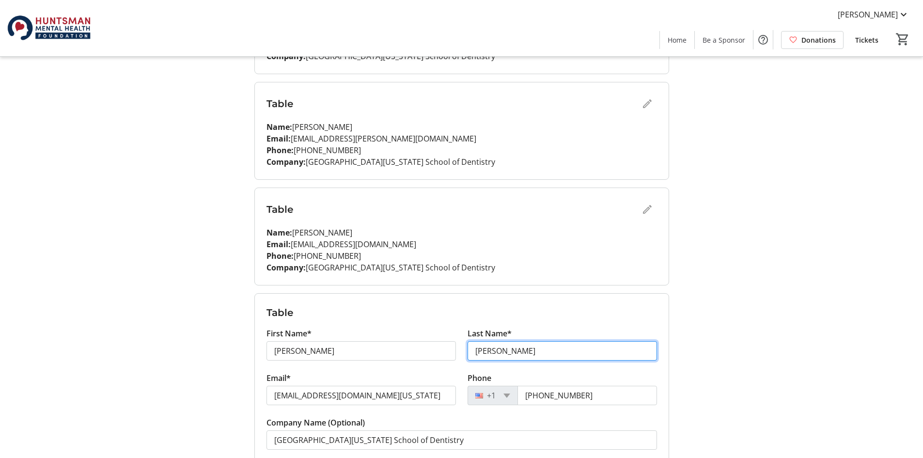
type input "[PERSON_NAME]"
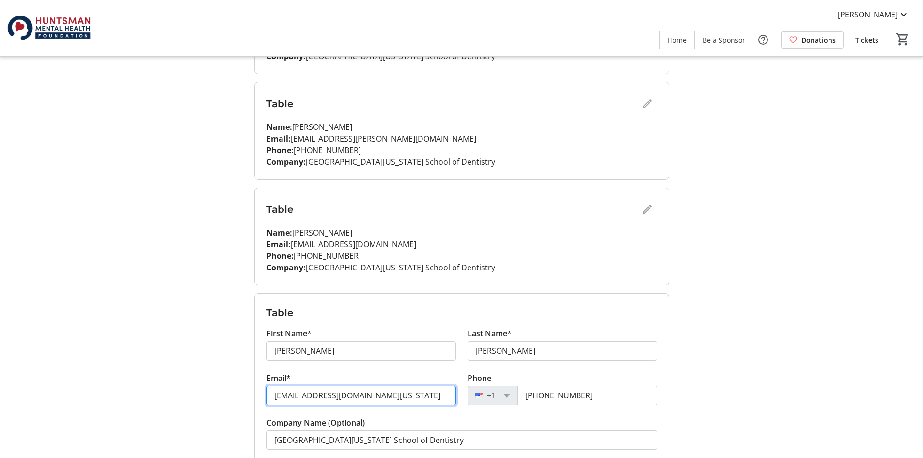
click at [367, 400] on input "[EMAIL_ADDRESS][DOMAIN_NAME][US_STATE]" at bounding box center [360, 395] width 189 height 19
drag, startPoint x: 317, startPoint y: 393, endPoint x: 256, endPoint y: 392, distance: 61.0
click at [256, 392] on form "Table First Name* [PERSON_NAME] Last Name* [PERSON_NAME] Email* [PERSON_NAME][E…" at bounding box center [462, 397] width 414 height 206
type input "[PERSON_NAME][EMAIL_ADDRESS][PERSON_NAME][DOMAIN_NAME][US_STATE]"
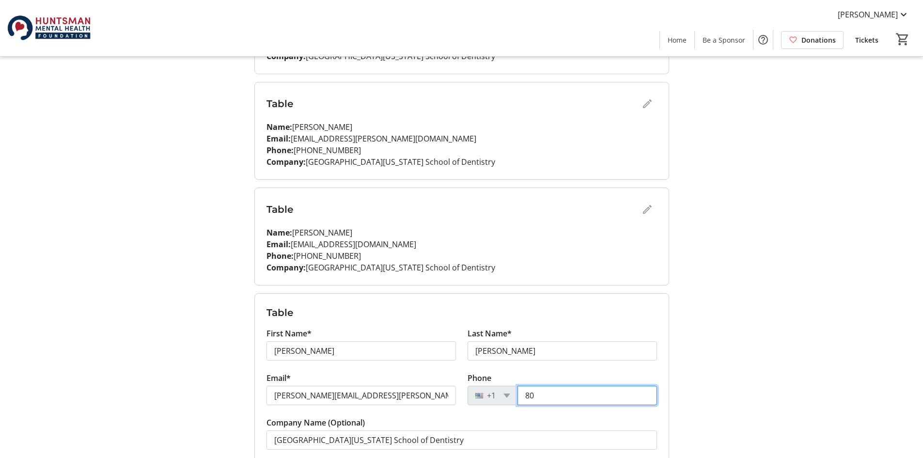
type input "8"
type input "[PHONE_NUMBER]"
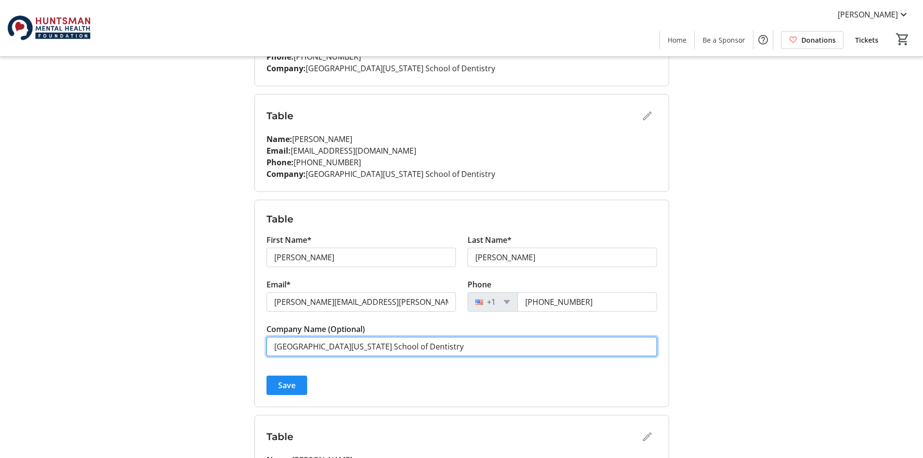
scroll to position [836, 0]
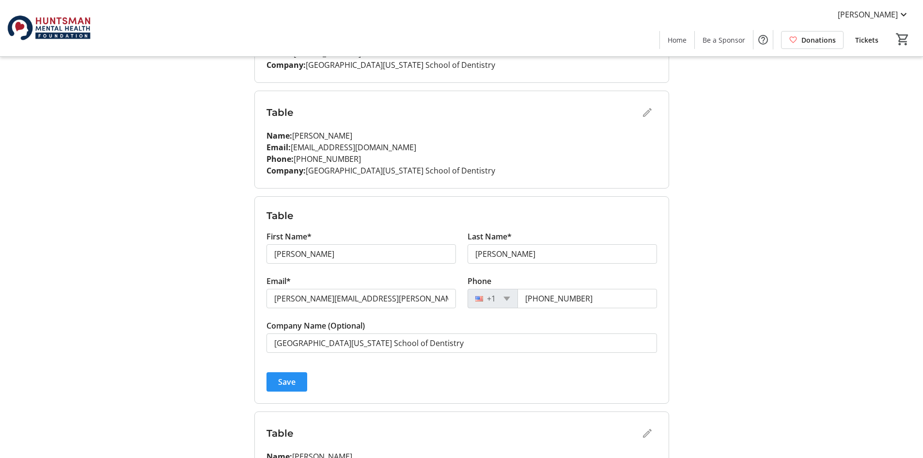
click at [289, 384] on span "Save" at bounding box center [286, 382] width 17 height 12
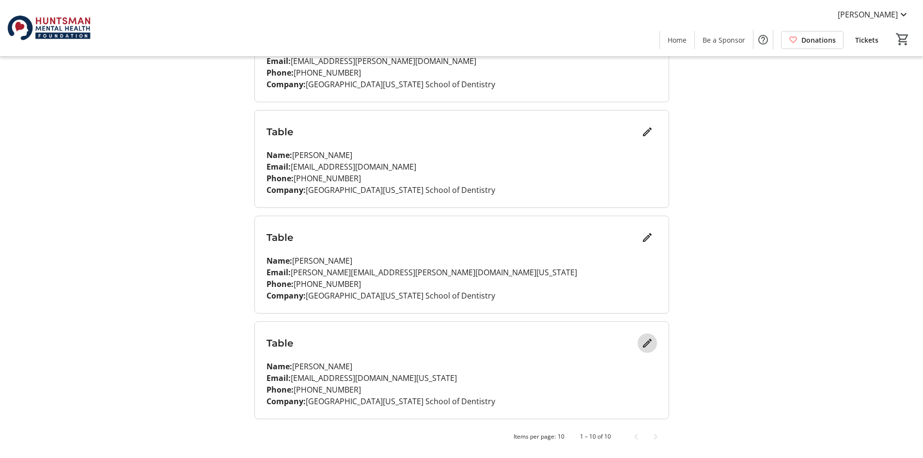
click at [645, 348] on button "Edit" at bounding box center [646, 342] width 19 height 19
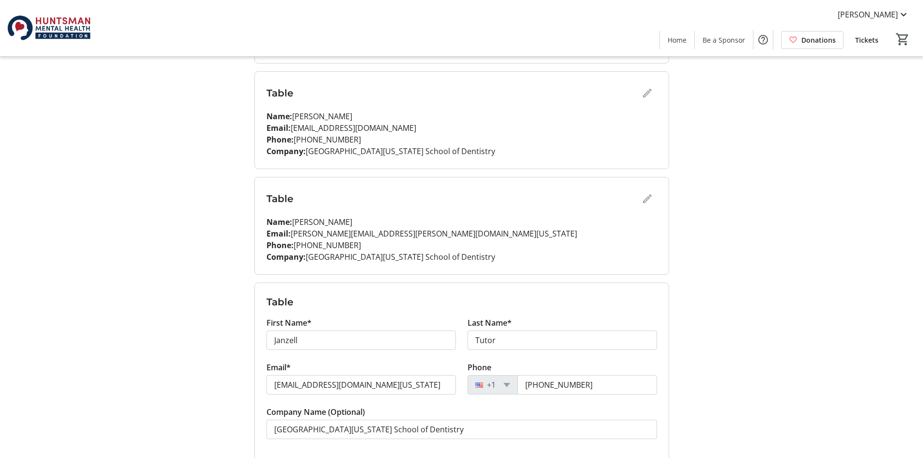
scroll to position [926, 0]
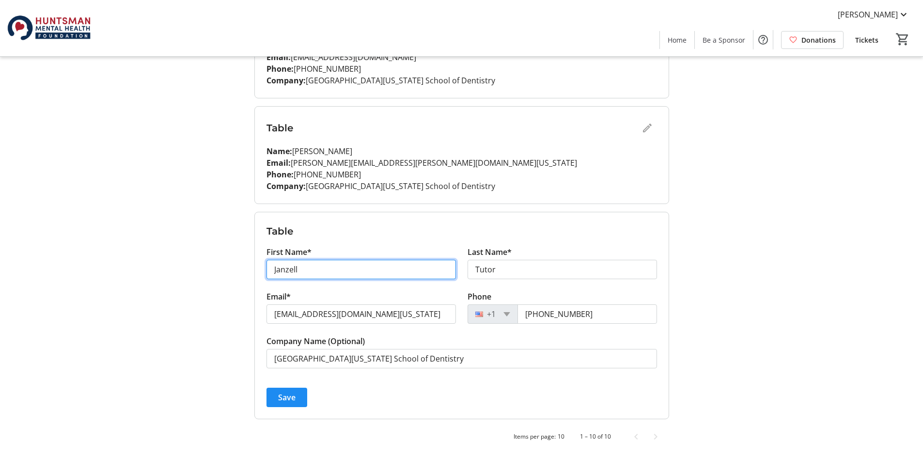
drag, startPoint x: 322, startPoint y: 275, endPoint x: 224, endPoint y: 274, distance: 97.8
type input "[PERSON_NAME]"
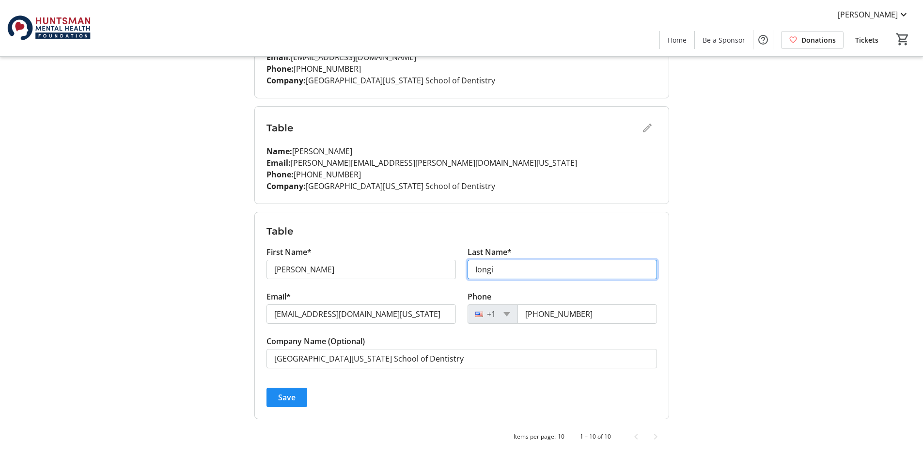
type input "Iongi"
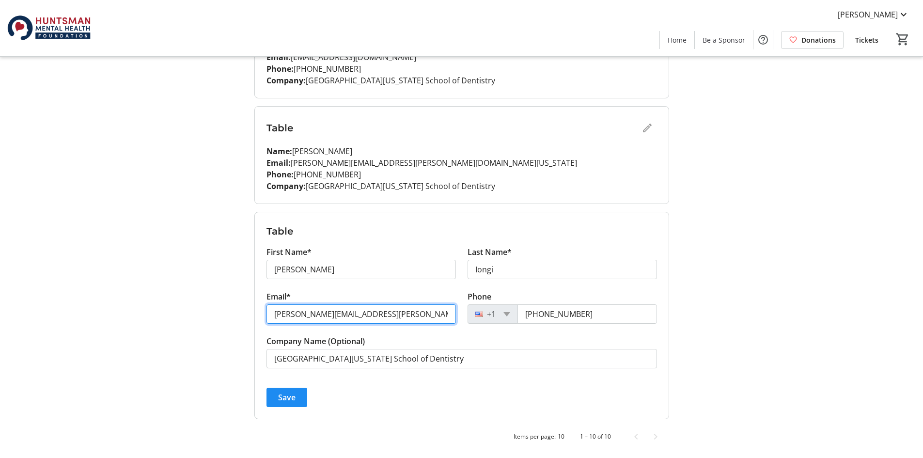
type input "[PERSON_NAME][EMAIL_ADDRESS][PERSON_NAME][DOMAIN_NAME][US_STATE]"
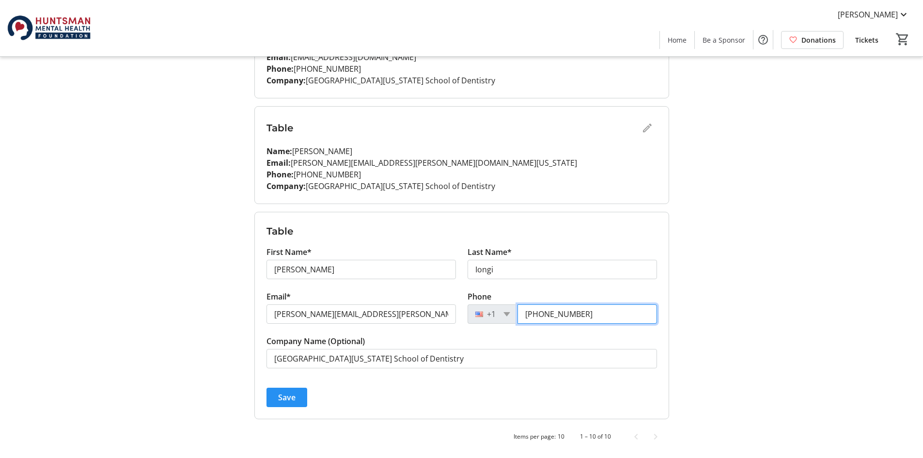
type input "[PHONE_NUMBER]"
click at [302, 397] on span "submit" at bounding box center [286, 397] width 41 height 23
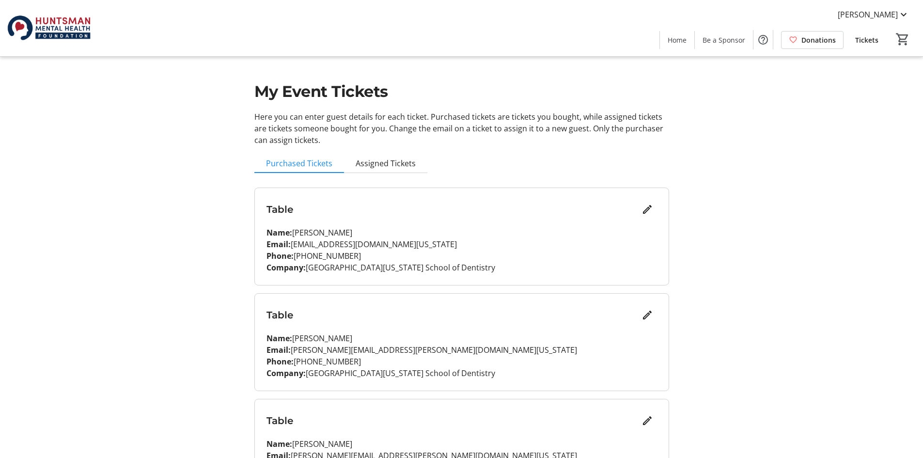
scroll to position [48, 0]
